Goal: Navigation & Orientation: Find specific page/section

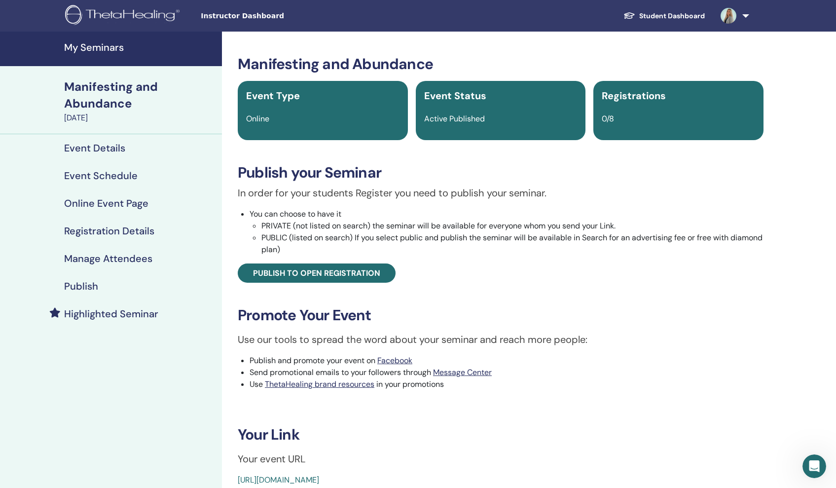
click at [684, 17] on link "Student Dashboard" at bounding box center [664, 16] width 97 height 18
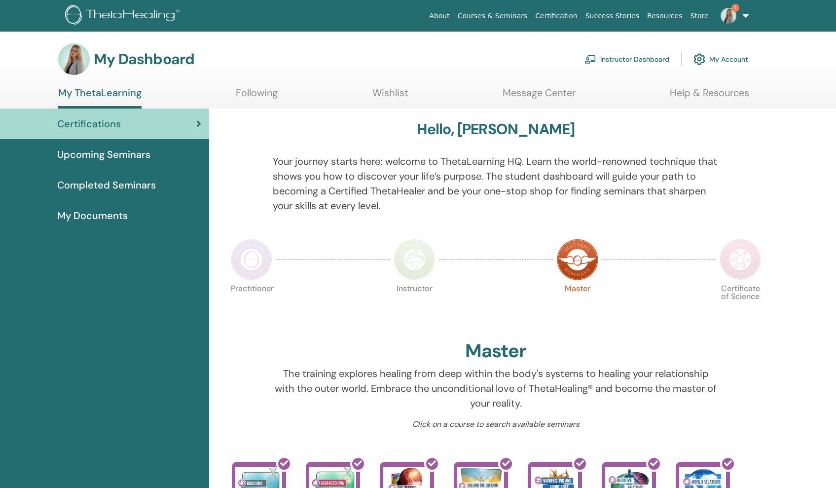
click at [644, 57] on link "Instructor Dashboard" at bounding box center [627, 59] width 85 height 22
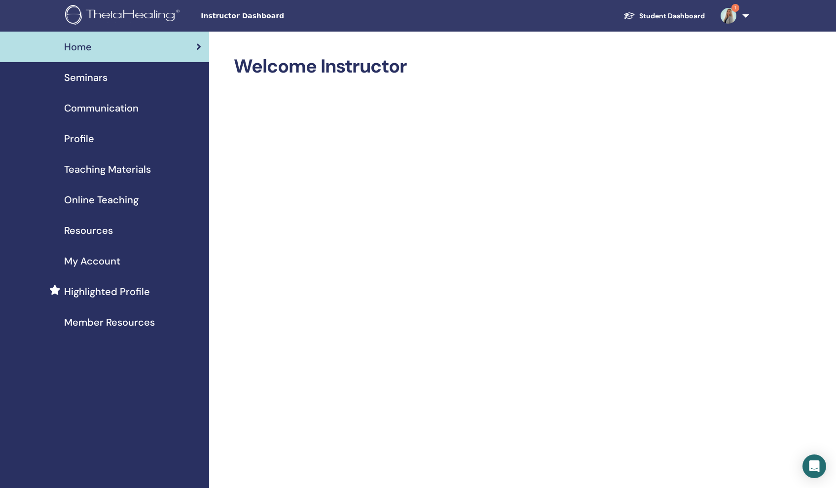
click at [79, 141] on span "Profile" at bounding box center [79, 138] width 30 height 15
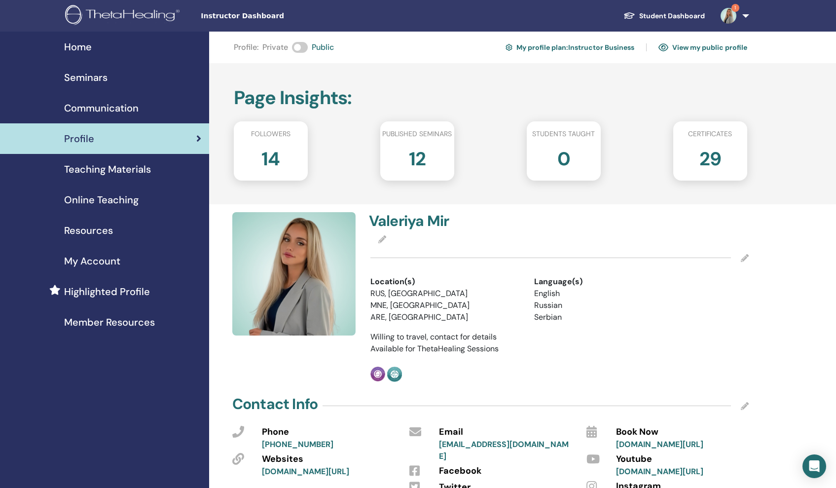
click at [729, 21] on img at bounding box center [729, 16] width 16 height 16
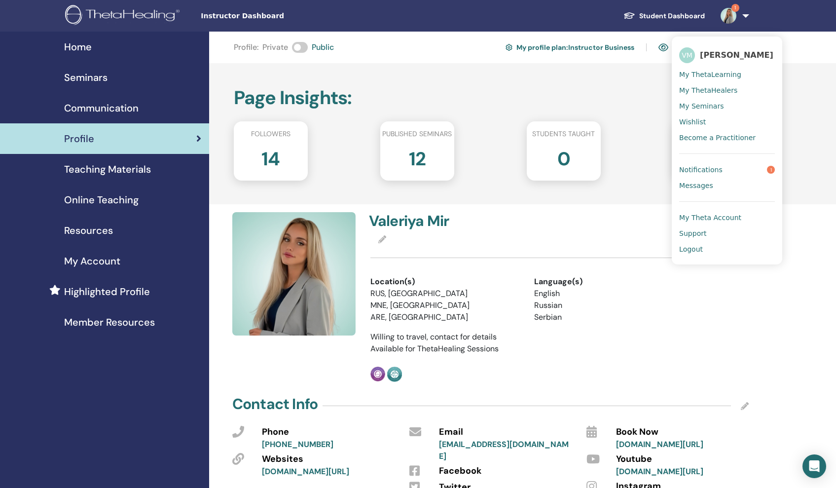
click at [707, 168] on span "Notifications" at bounding box center [700, 169] width 43 height 9
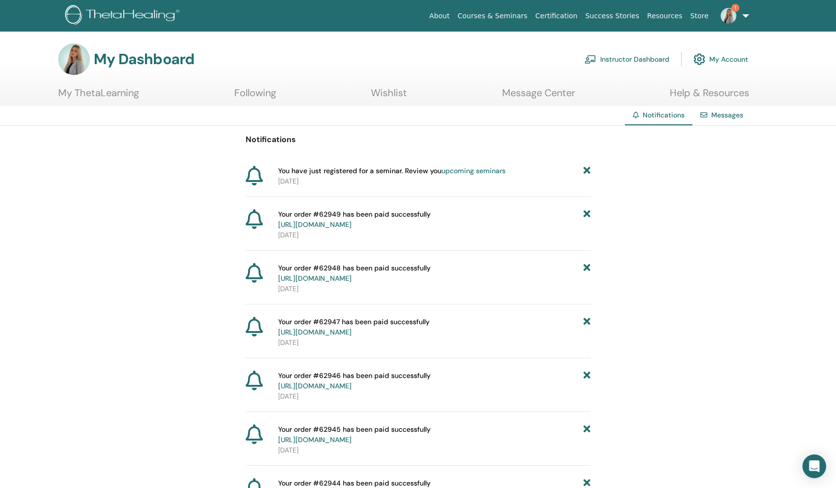
click at [614, 63] on link "Instructor Dashboard" at bounding box center [627, 59] width 85 height 22
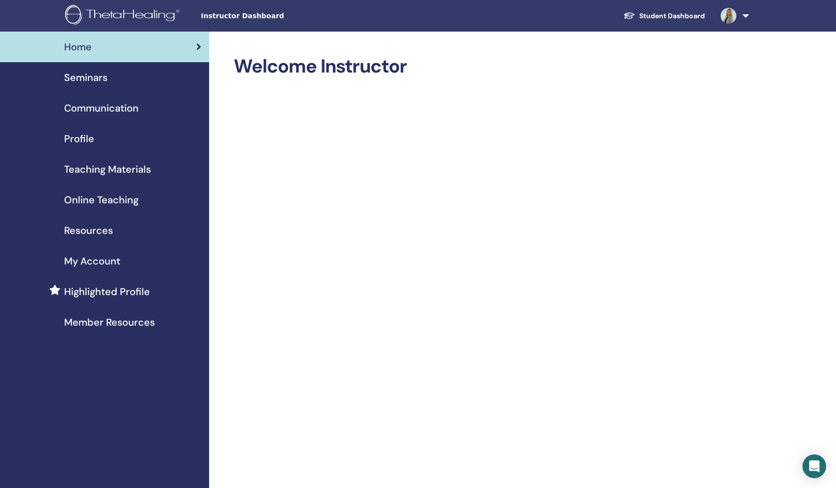
click at [78, 136] on span "Profile" at bounding box center [79, 138] width 30 height 15
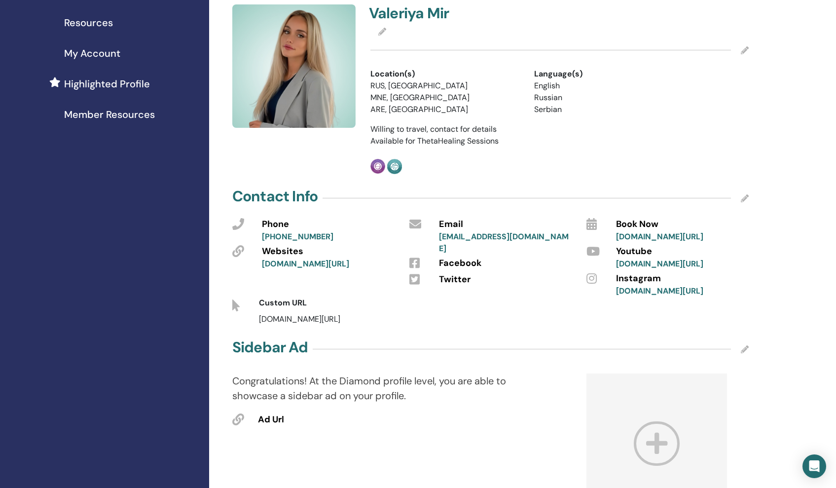
scroll to position [189, 0]
